Goal: Task Accomplishment & Management: Manage account settings

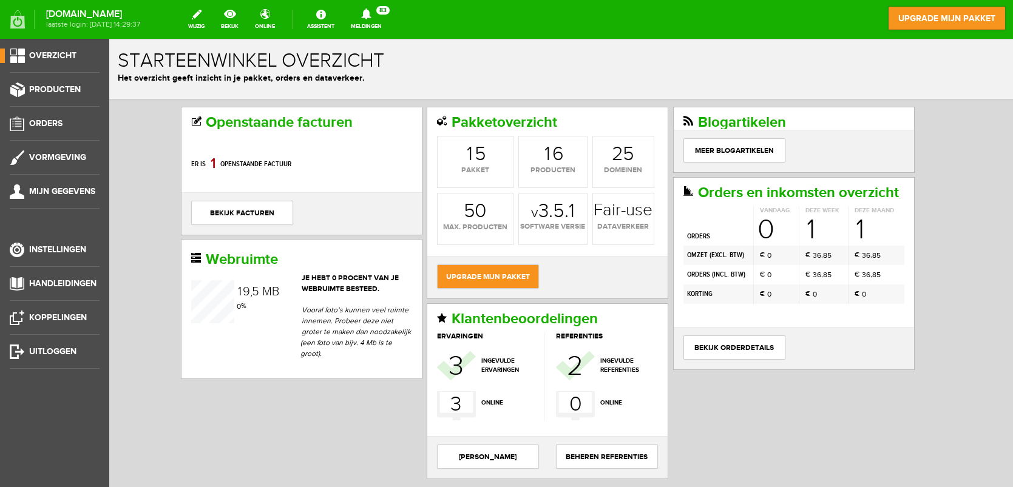
click at [377, 19] on icon at bounding box center [366, 13] width 31 height 11
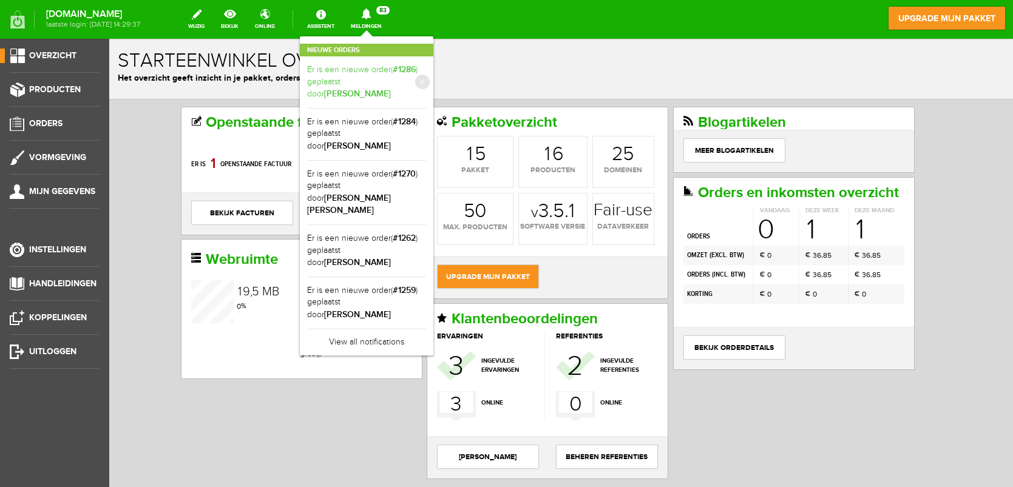
click at [342, 71] on link "Er is een nieuwe order( #1286 ) geplaatst door [PERSON_NAME]" at bounding box center [366, 82] width 119 height 37
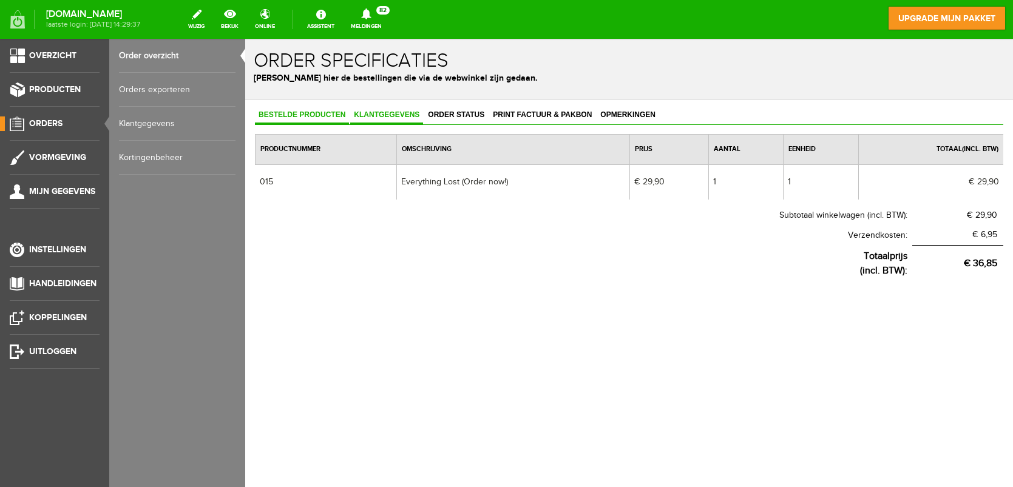
click at [379, 117] on span "Klantgegevens" at bounding box center [386, 114] width 73 height 8
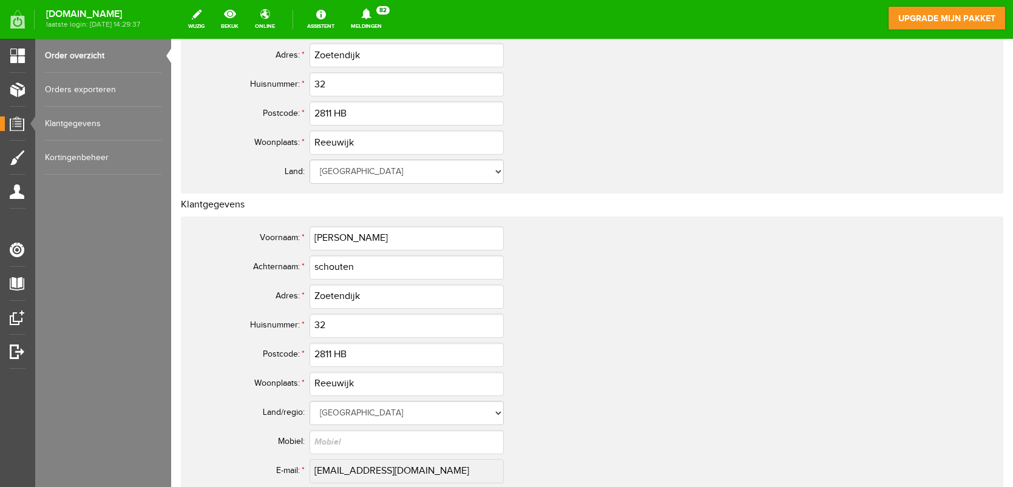
scroll to position [353, 0]
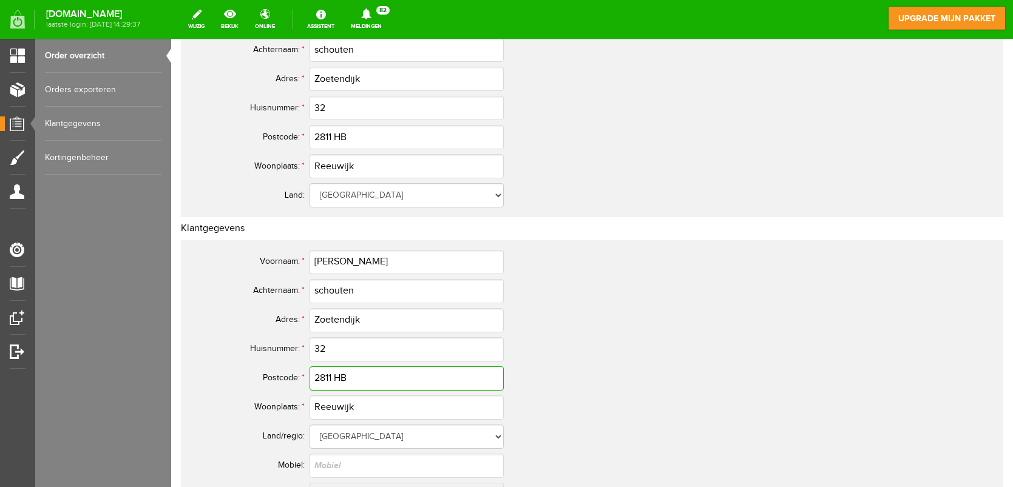
drag, startPoint x: 356, startPoint y: 381, endPoint x: 296, endPoint y: 373, distance: 61.3
click at [296, 373] on tr "Postcode: * 2811 HB" at bounding box center [479, 378] width 583 height 29
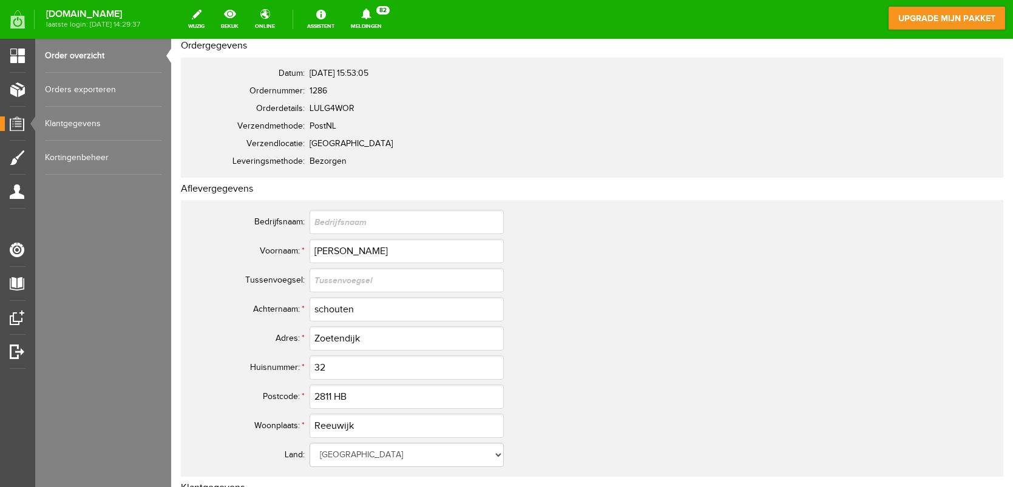
scroll to position [0, 0]
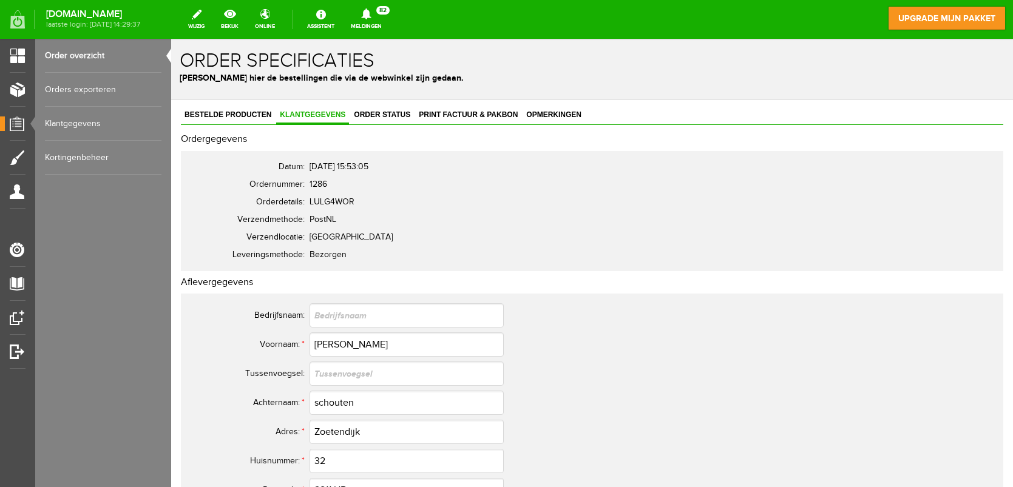
click at [58, 54] on link "Order overzicht" at bounding box center [103, 56] width 117 height 34
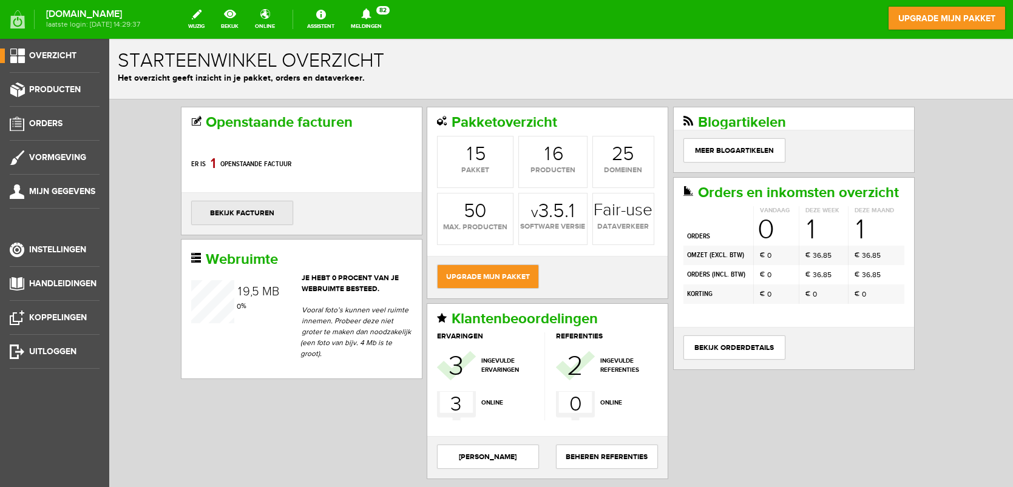
click at [257, 211] on link "bekijk facturen" at bounding box center [242, 213] width 102 height 24
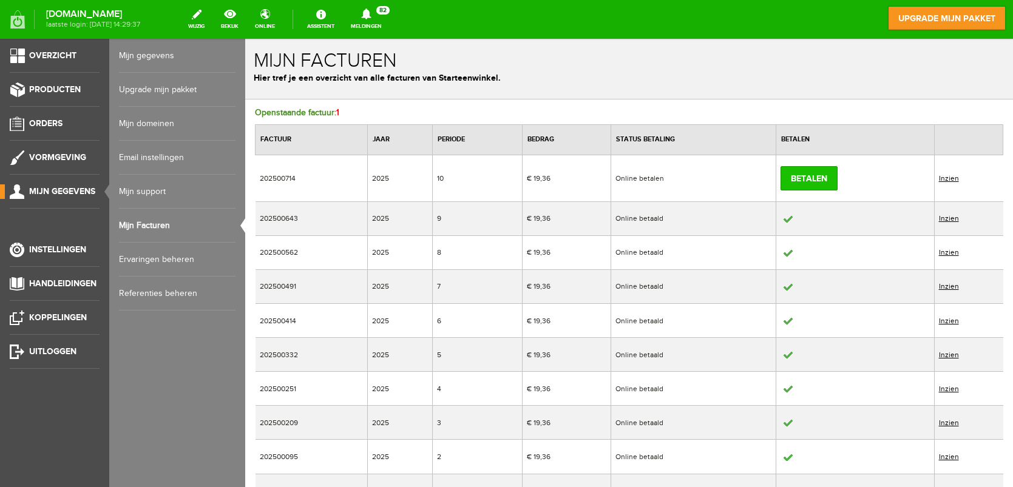
click at [830, 168] on link "Betalen" at bounding box center [809, 178] width 57 height 24
